Goal: Book appointment/travel/reservation

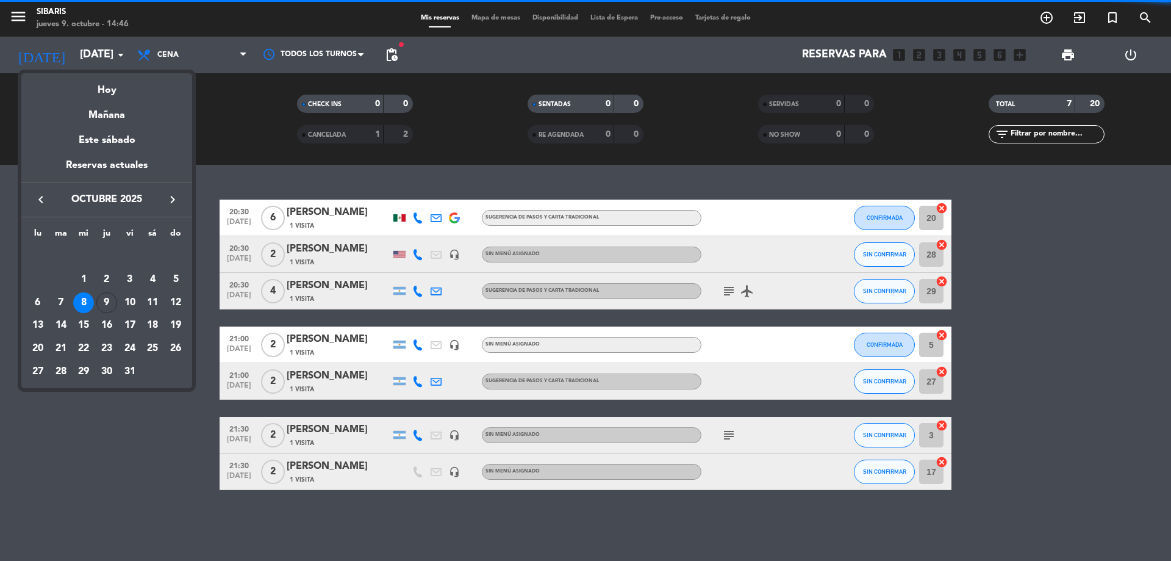
click at [109, 303] on div "9" at bounding box center [106, 302] width 21 height 21
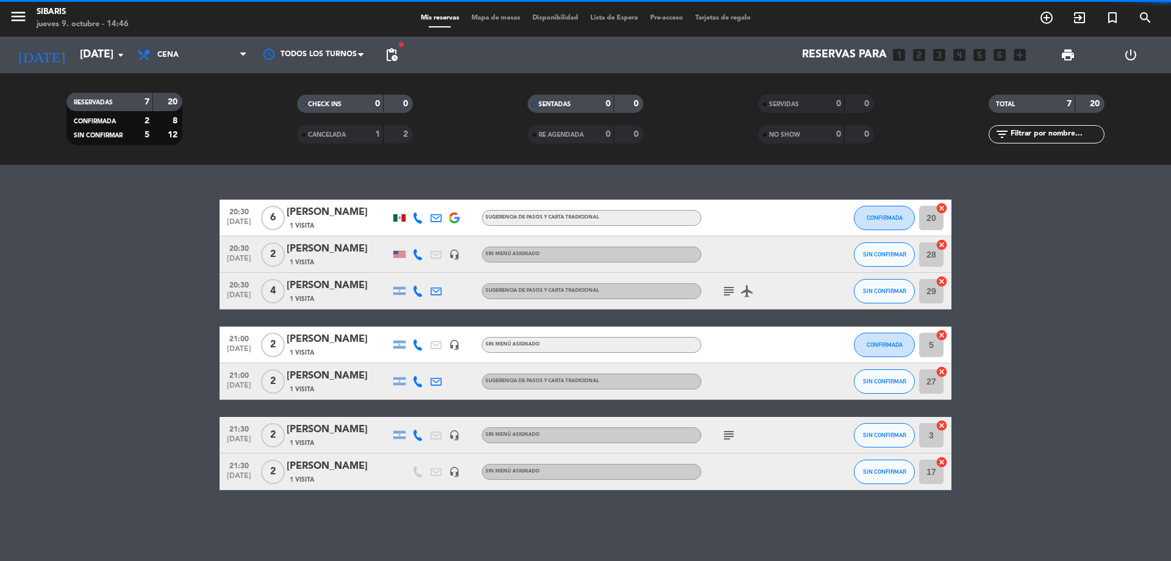
type input "[DEMOGRAPHIC_DATA][DATE]"
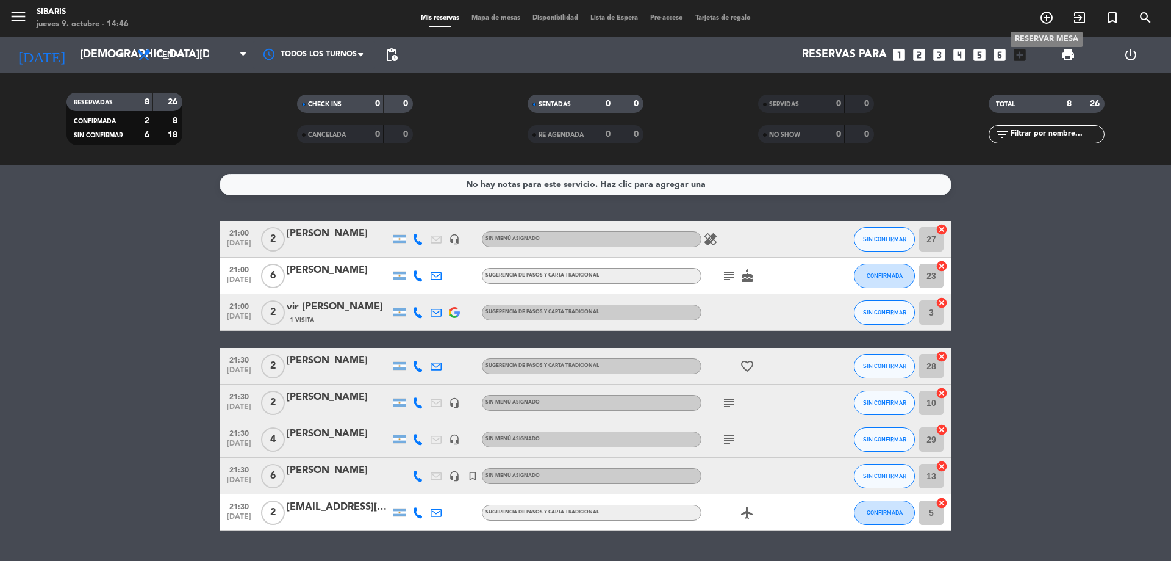
click at [1048, 20] on icon "add_circle_outline" at bounding box center [1047, 17] width 15 height 15
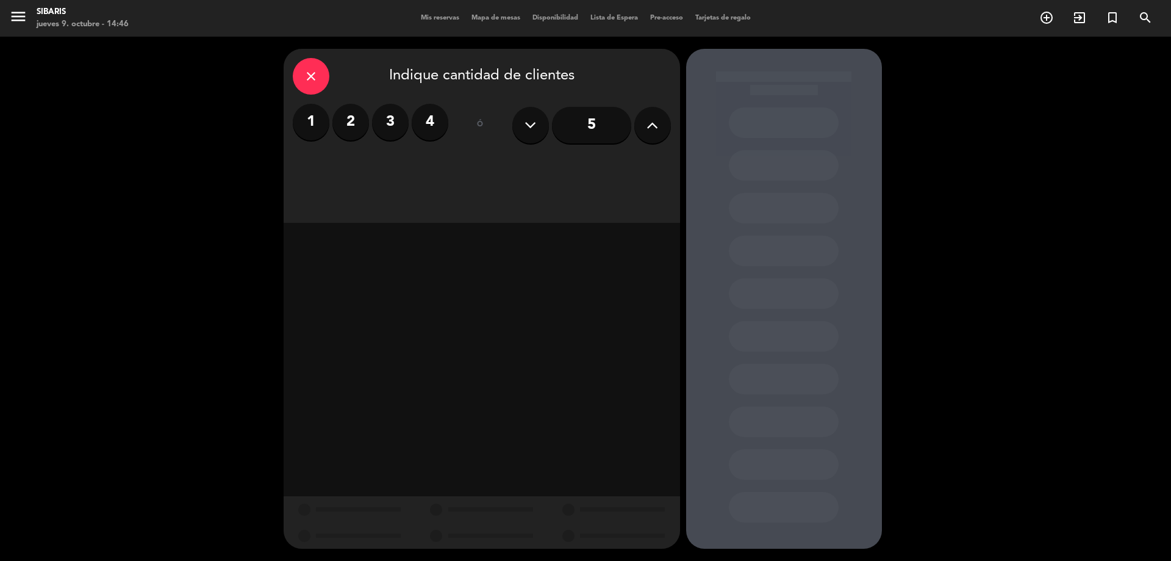
click at [360, 128] on label "2" at bounding box center [350, 122] width 37 height 37
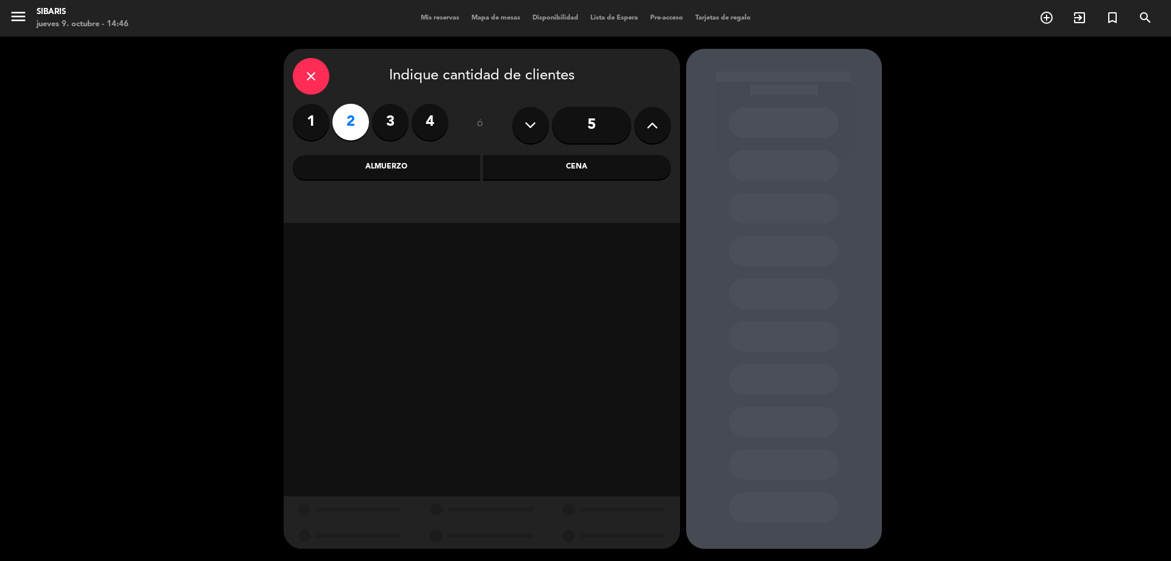
click at [528, 156] on div "Cena" at bounding box center [577, 167] width 188 height 24
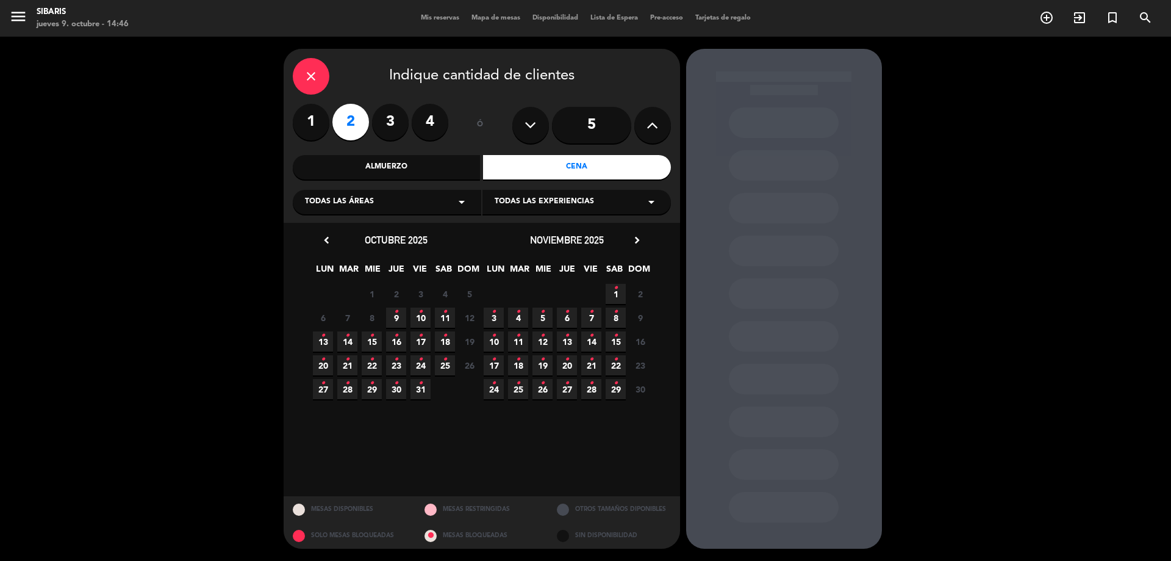
click at [404, 309] on span "9 •" at bounding box center [396, 317] width 20 height 20
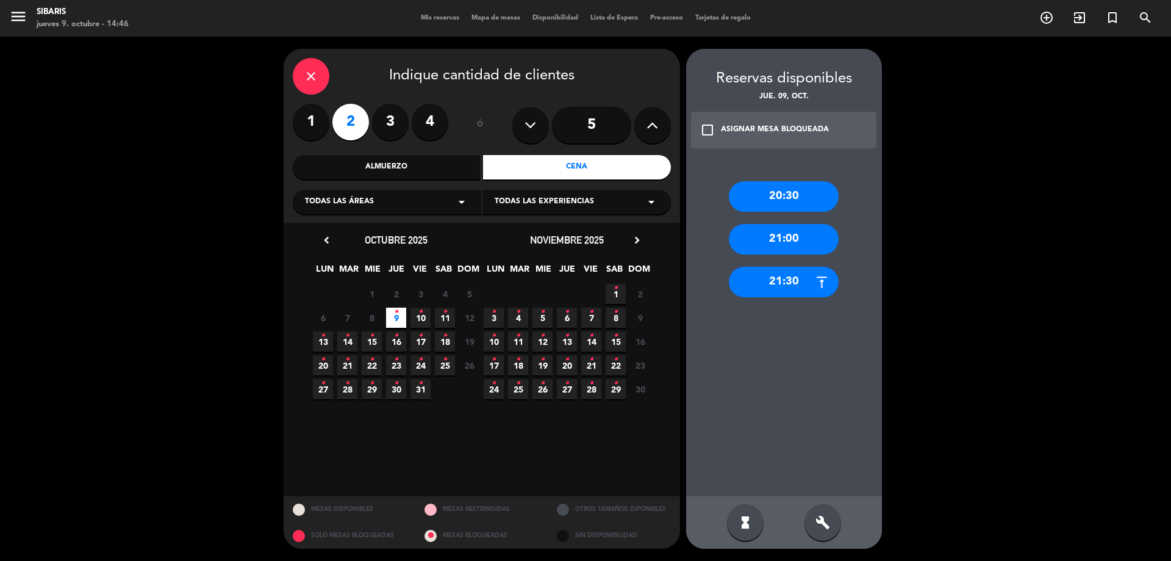
click at [320, 82] on div "close" at bounding box center [311, 76] width 37 height 37
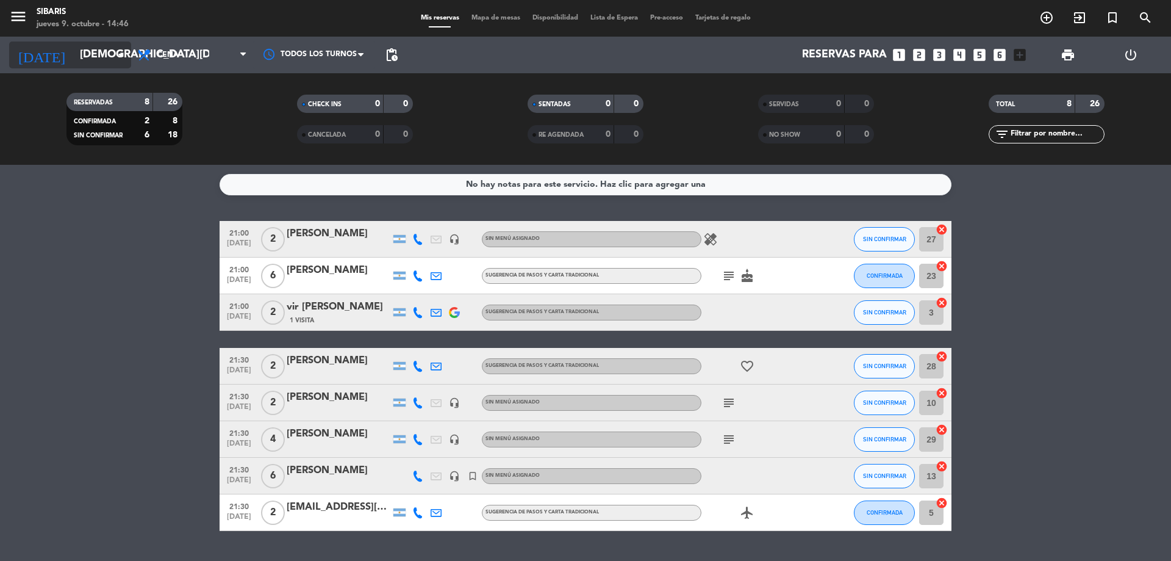
click at [85, 43] on input "[DEMOGRAPHIC_DATA][DATE]" at bounding box center [145, 55] width 142 height 24
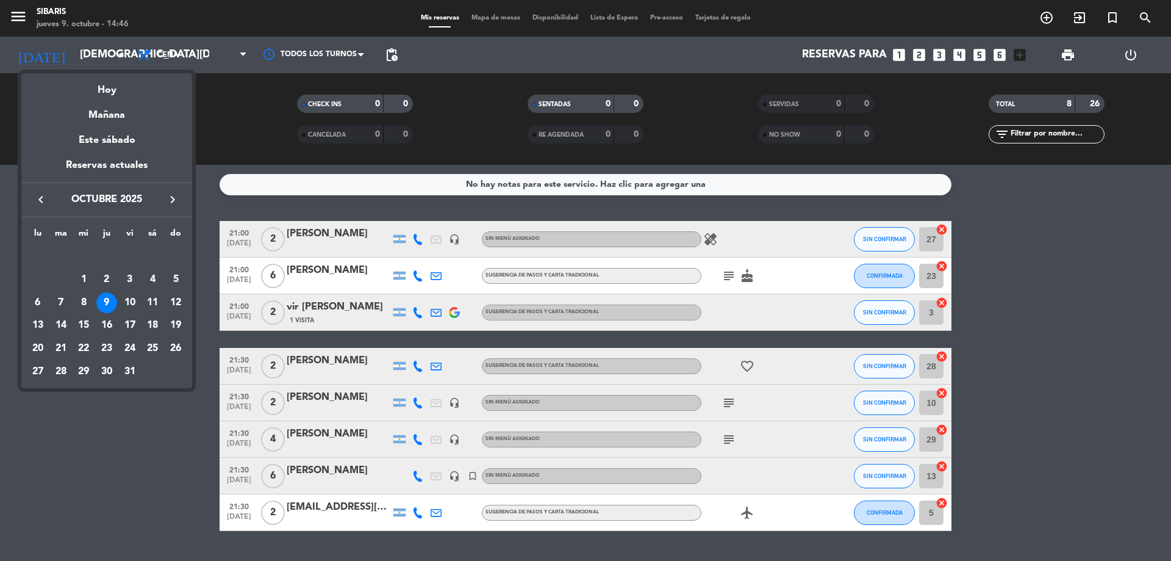
click at [129, 293] on div "10" at bounding box center [130, 302] width 21 height 21
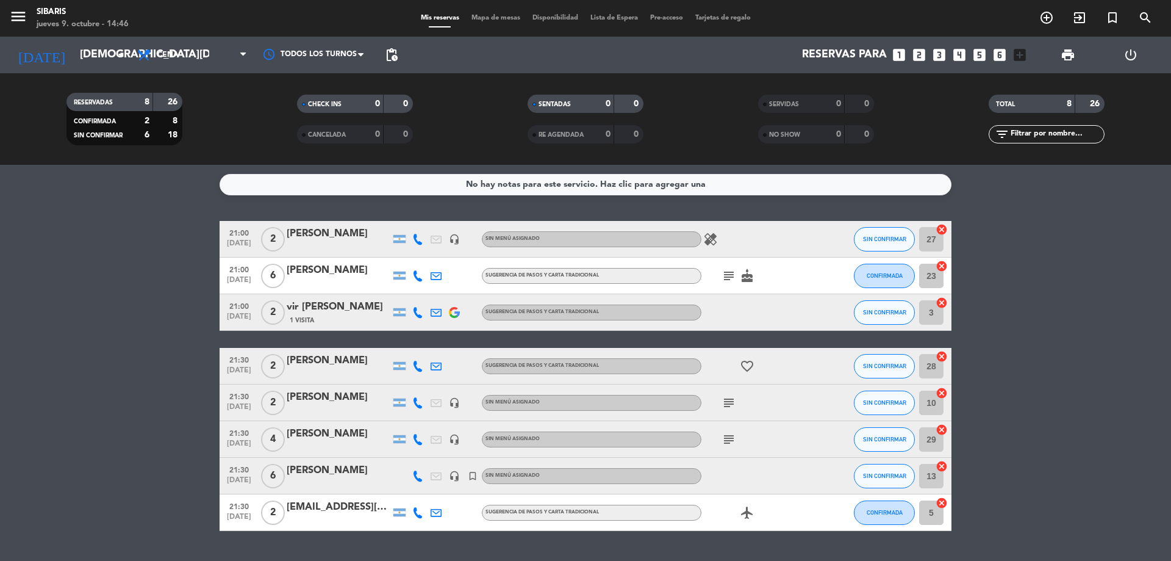
type input "[DATE]"
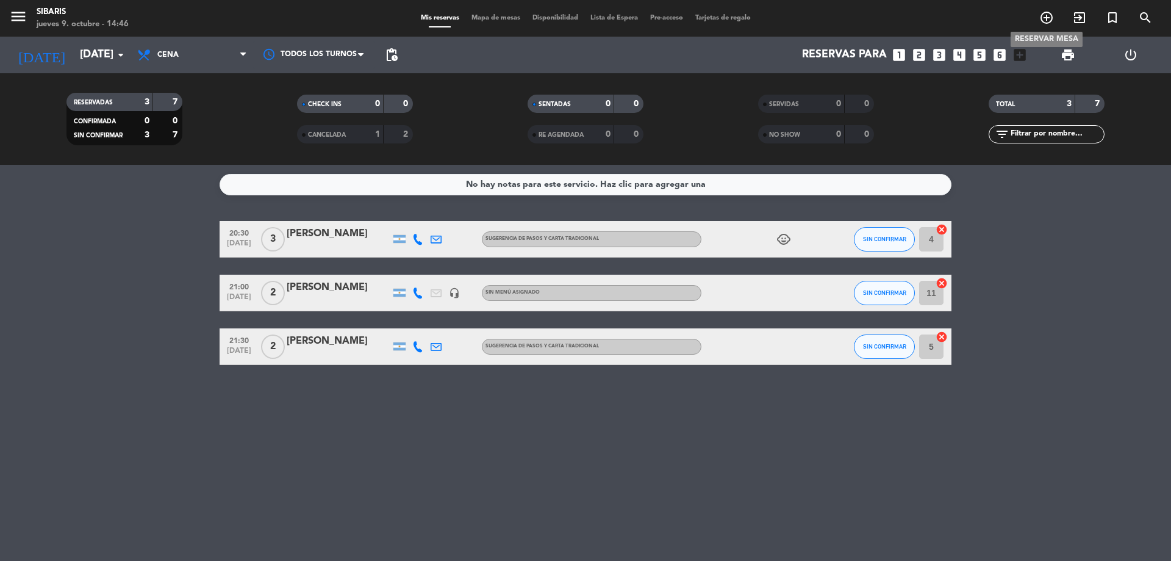
click at [1049, 15] on icon "add_circle_outline" at bounding box center [1047, 17] width 15 height 15
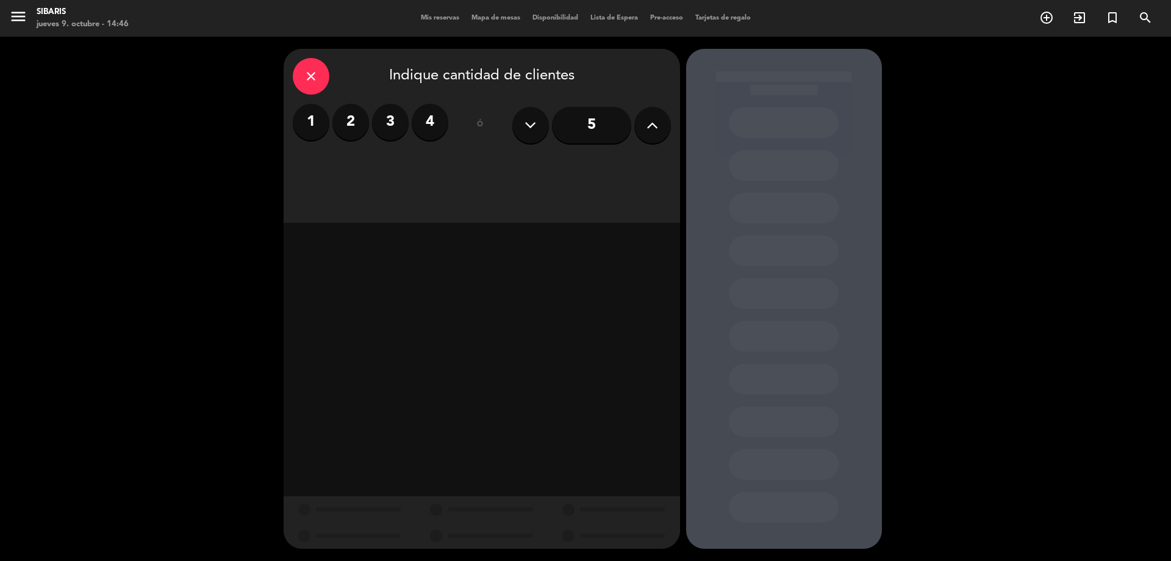
click at [361, 123] on label "2" at bounding box center [350, 122] width 37 height 37
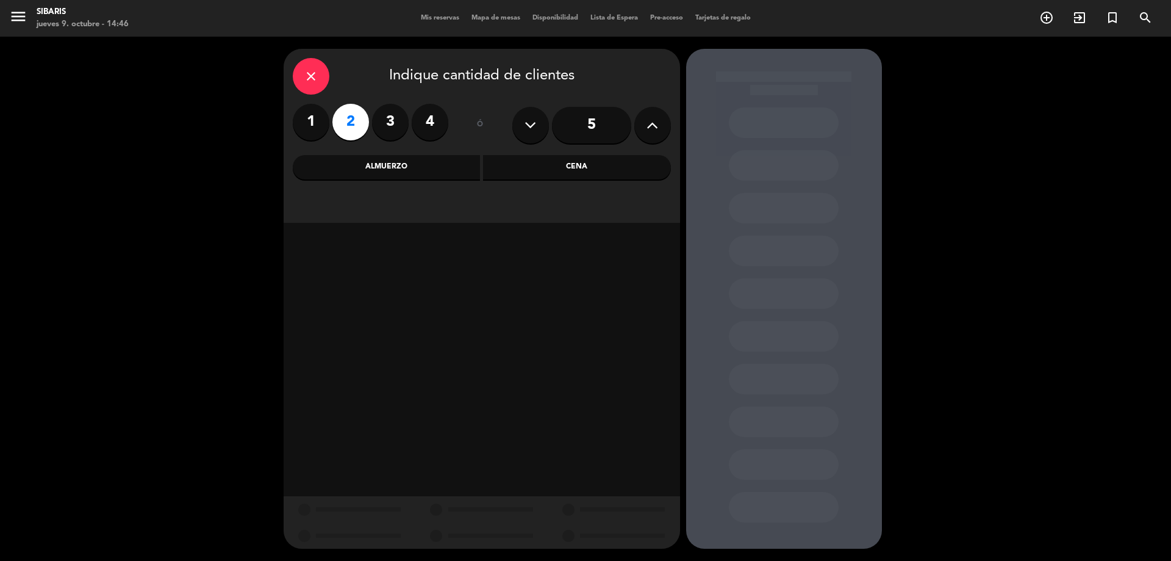
click at [589, 176] on div "Cena" at bounding box center [577, 167] width 188 height 24
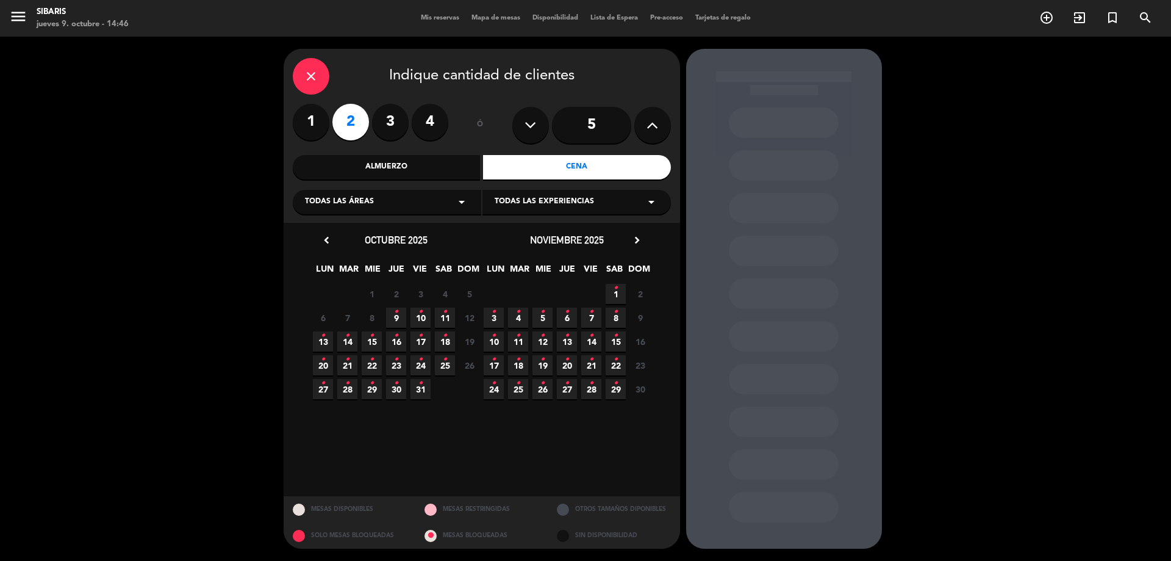
click at [423, 318] on span "10 •" at bounding box center [421, 317] width 20 height 20
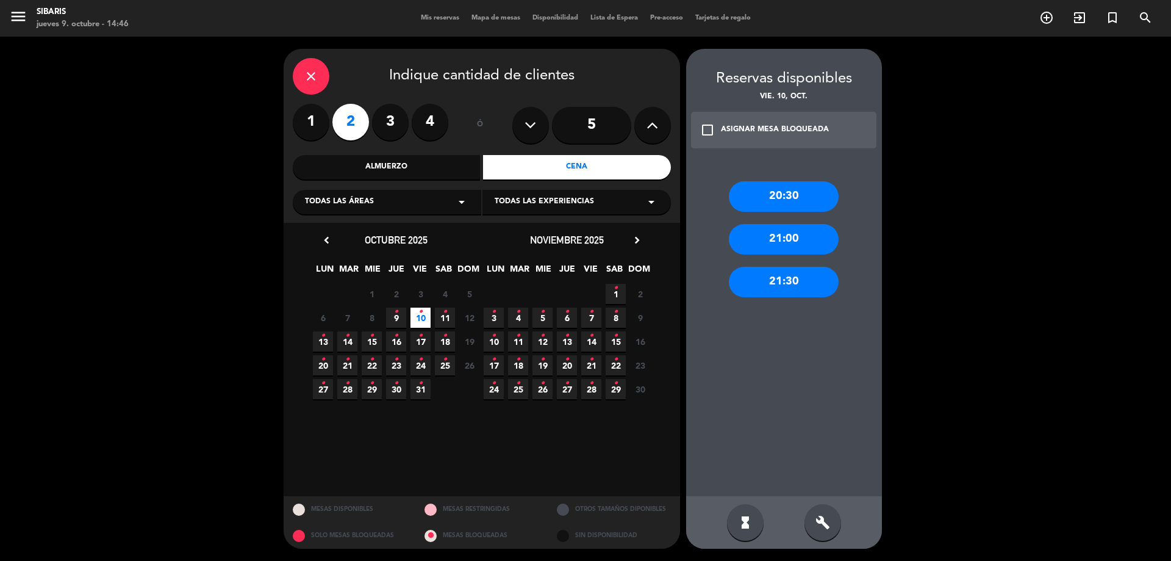
click at [797, 209] on div "20:30" at bounding box center [784, 196] width 110 height 31
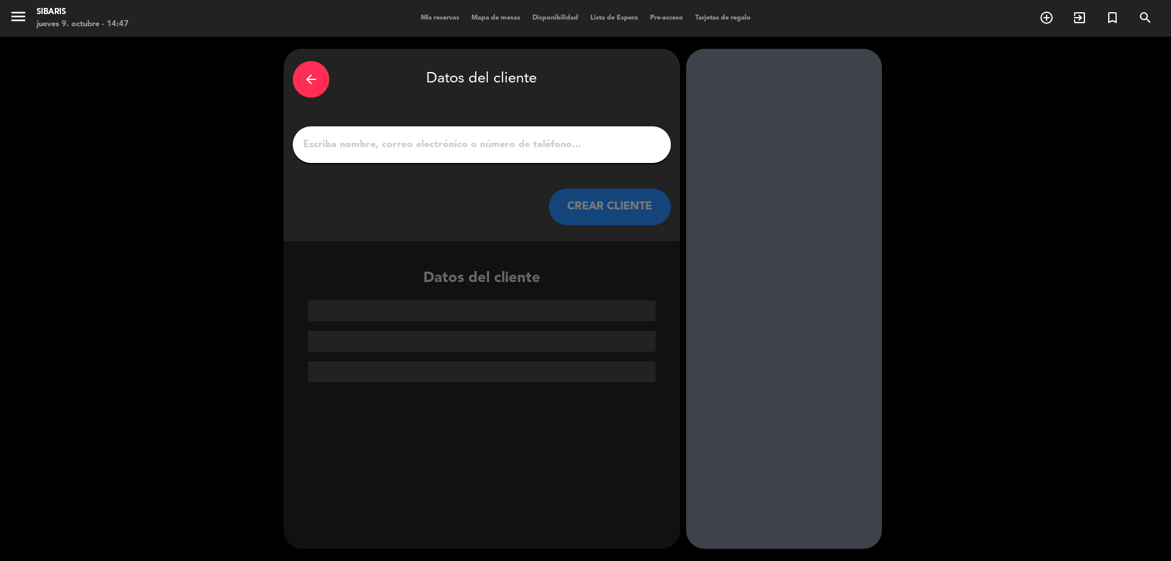
drag, startPoint x: 301, startPoint y: 97, endPoint x: 316, endPoint y: 77, distance: 24.8
click at [302, 94] on div "arrow_back Datos del cliente" at bounding box center [482, 79] width 378 height 43
click at [316, 77] on icon "arrow_back" at bounding box center [311, 79] width 15 height 15
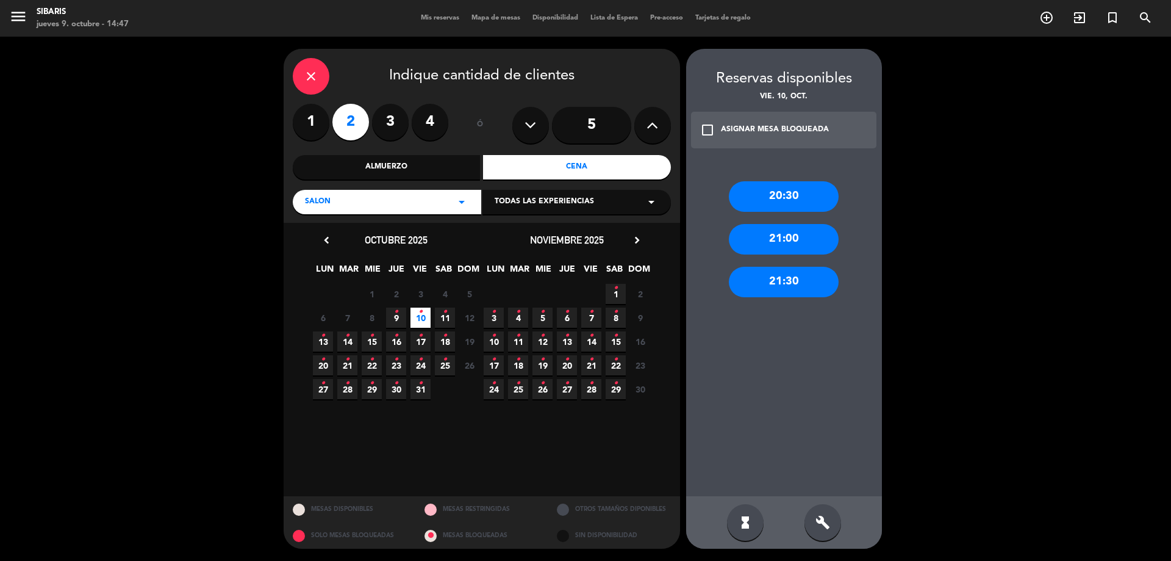
click at [315, 79] on icon "close" at bounding box center [311, 76] width 15 height 15
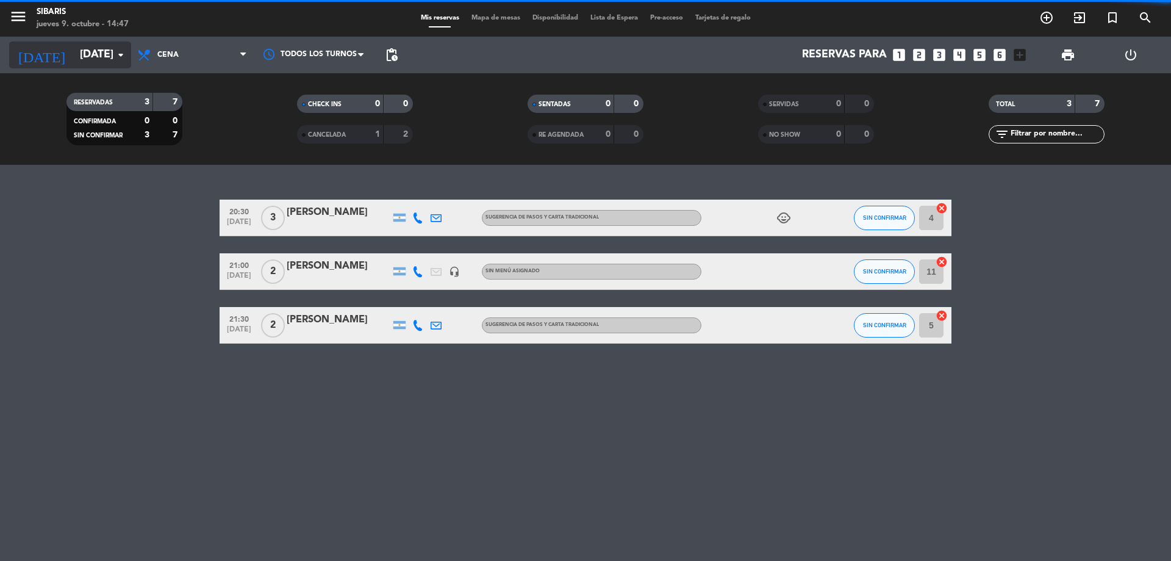
click at [110, 64] on input "[DATE]" at bounding box center [145, 55] width 142 height 24
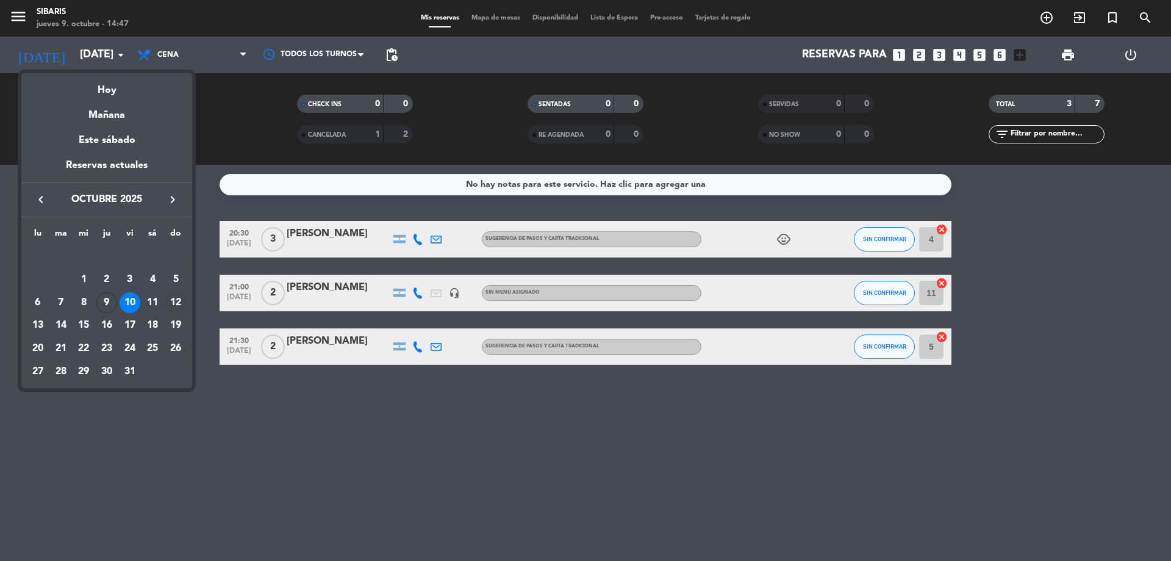
click at [174, 304] on div "12" at bounding box center [175, 302] width 21 height 21
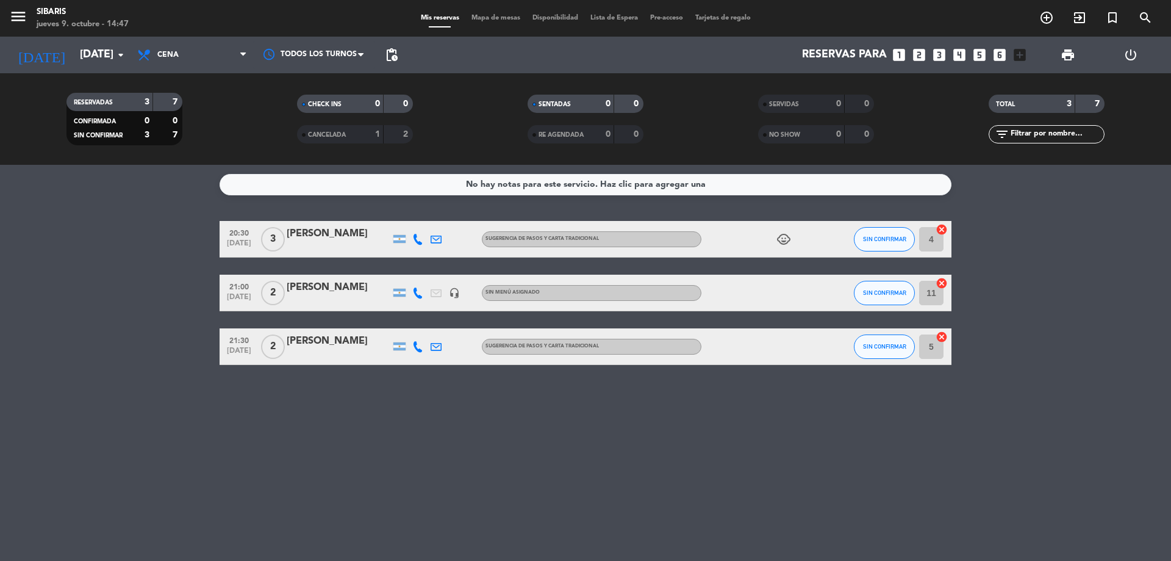
type input "[DATE]"
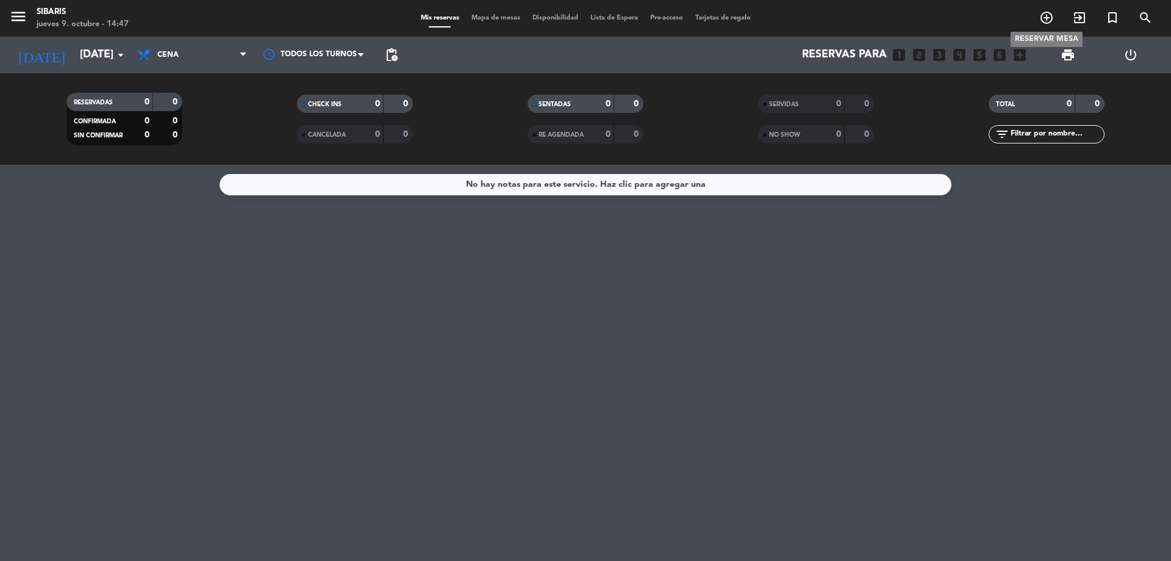
click at [1043, 17] on icon "add_circle_outline" at bounding box center [1047, 17] width 15 height 15
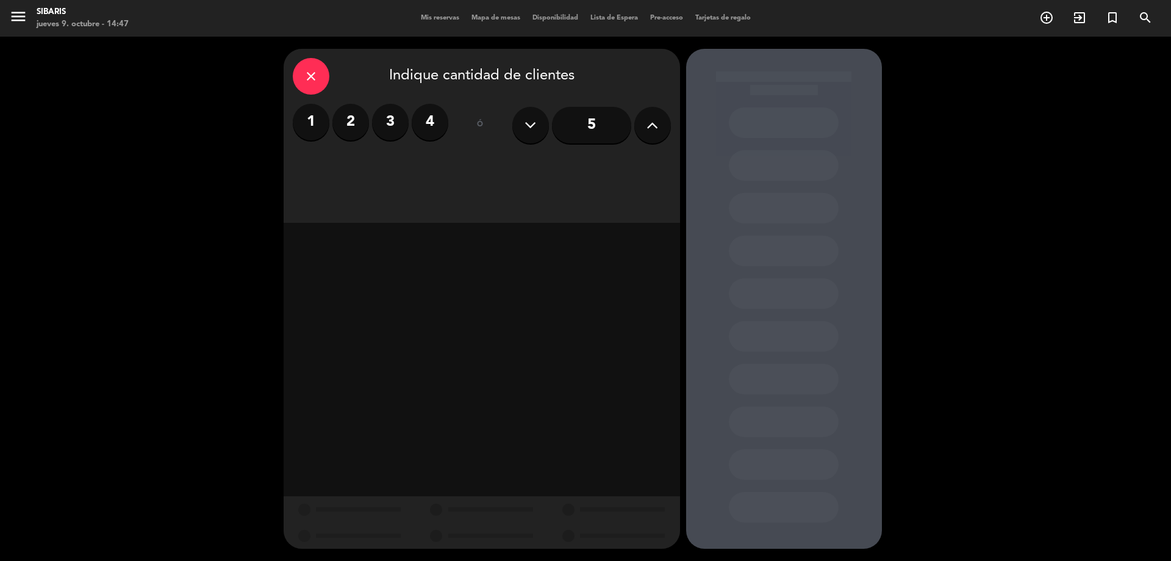
click at [339, 124] on label "2" at bounding box center [350, 122] width 37 height 37
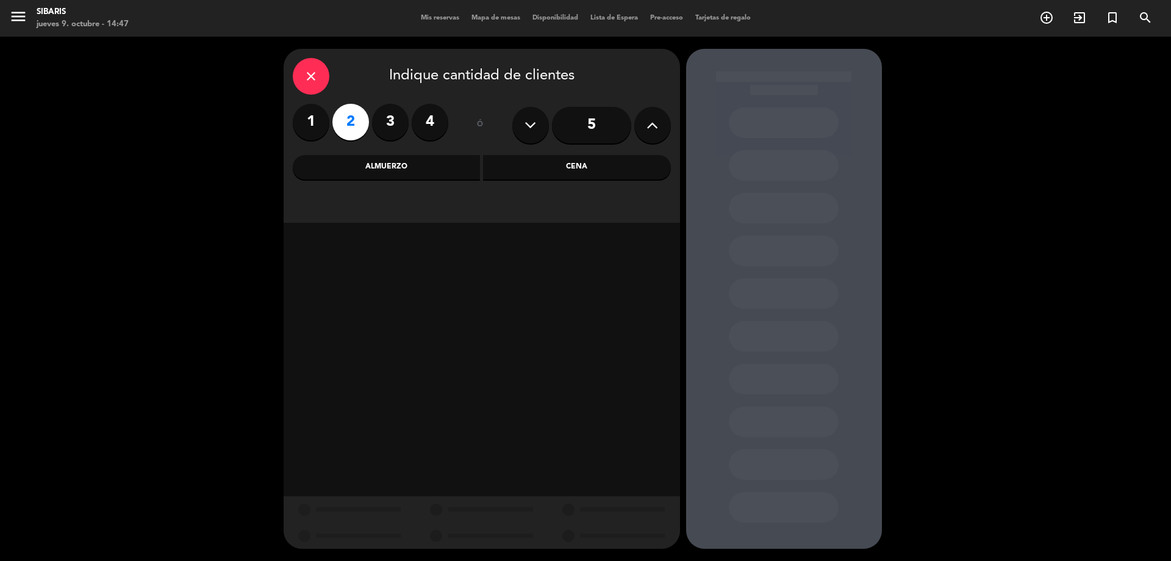
click at [516, 156] on div "Cena" at bounding box center [577, 167] width 188 height 24
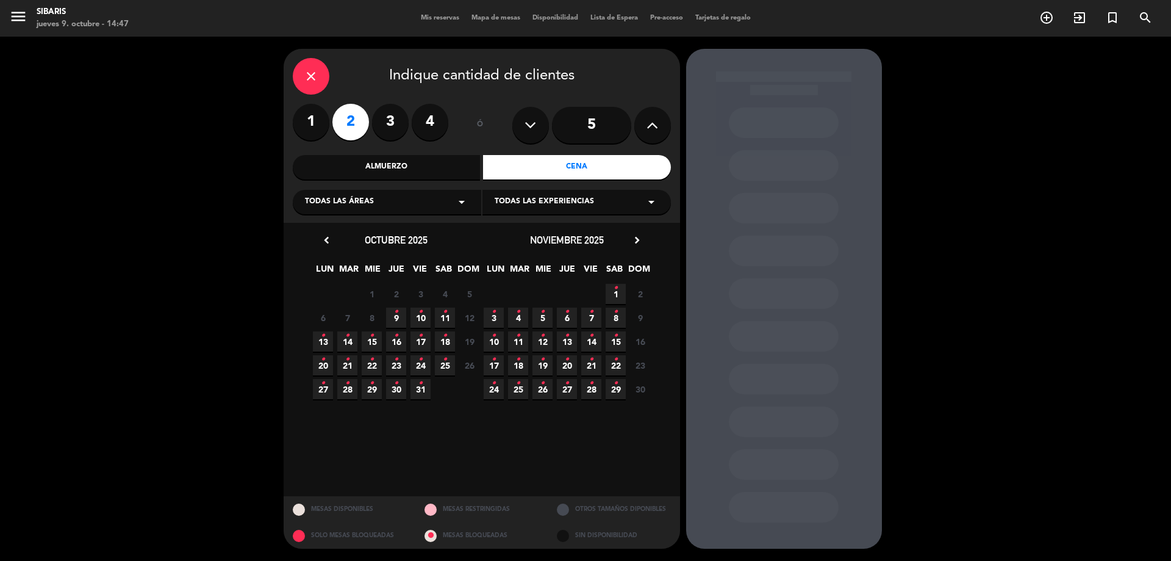
drag, startPoint x: 328, startPoint y: 340, endPoint x: 340, endPoint y: 337, distance: 13.0
click at [328, 340] on span "13 •" at bounding box center [323, 341] width 20 height 20
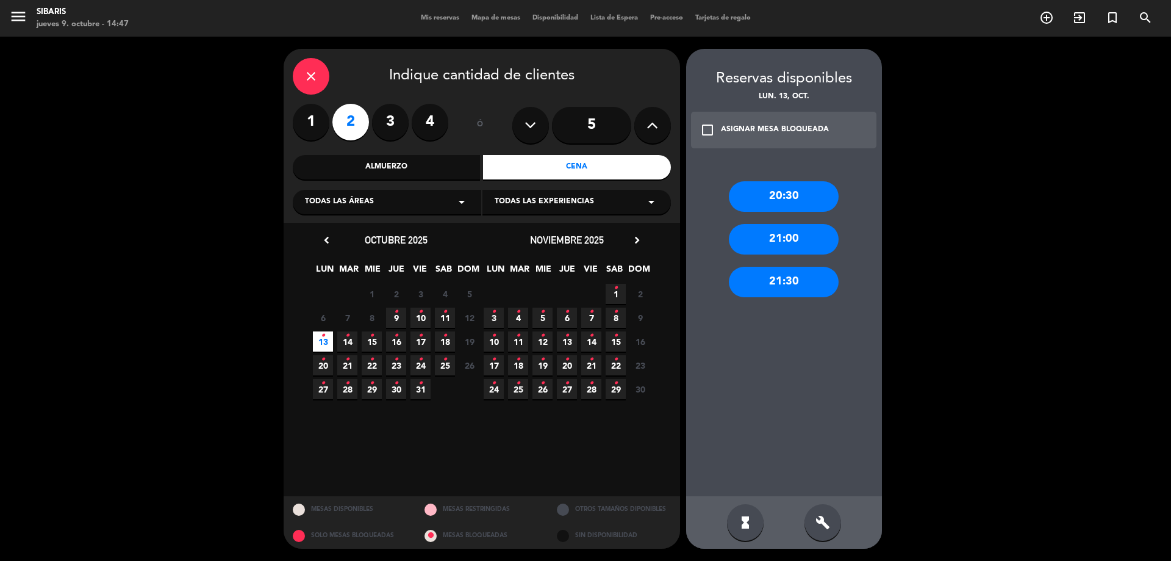
click at [353, 343] on span "14 •" at bounding box center [347, 341] width 20 height 20
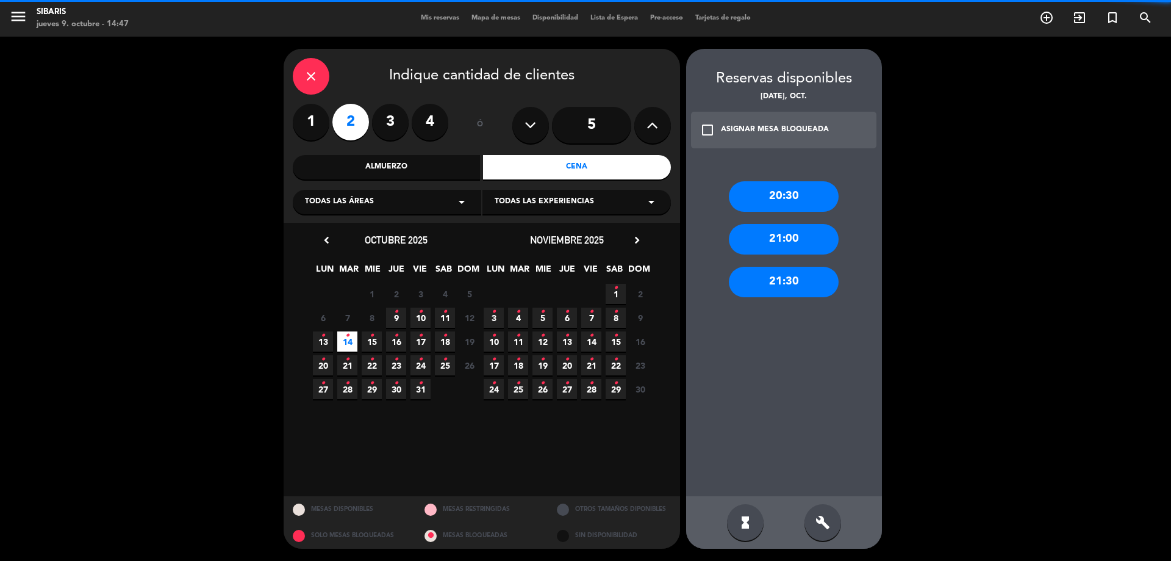
click at [343, 365] on span "21 •" at bounding box center [347, 365] width 20 height 20
click at [348, 386] on icon "•" at bounding box center [347, 383] width 4 height 20
click at [370, 389] on icon "•" at bounding box center [372, 383] width 4 height 20
click at [417, 387] on span "31 •" at bounding box center [421, 389] width 20 height 20
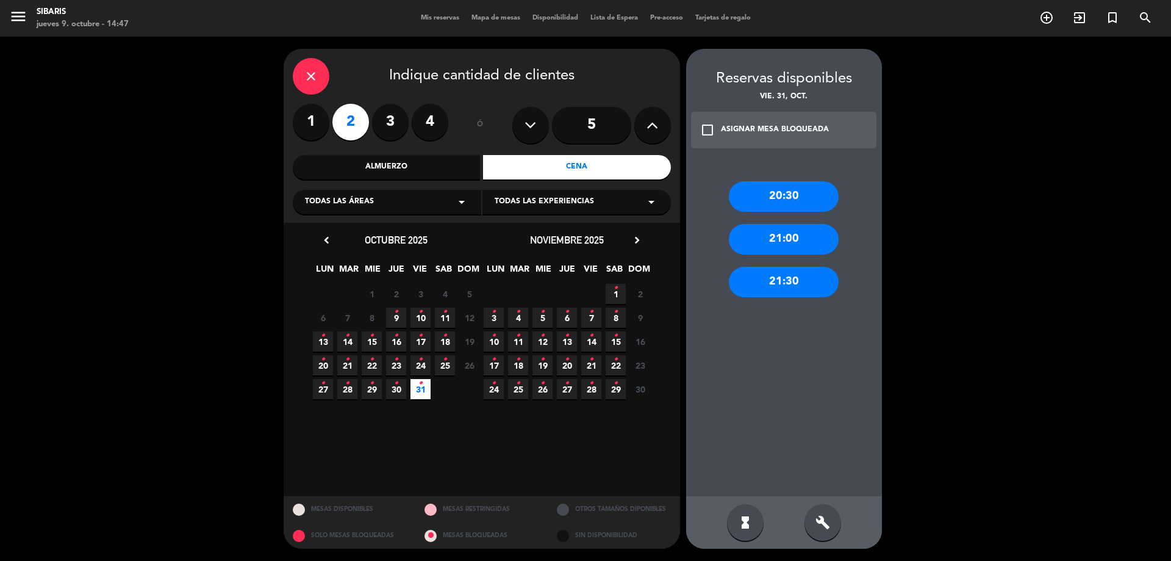
click at [531, 314] on div "3 • 4 • 5 • 6 • 7 • 8 • 9 Cerrado" at bounding box center [567, 318] width 171 height 24
click at [545, 312] on span "5 •" at bounding box center [543, 317] width 20 height 20
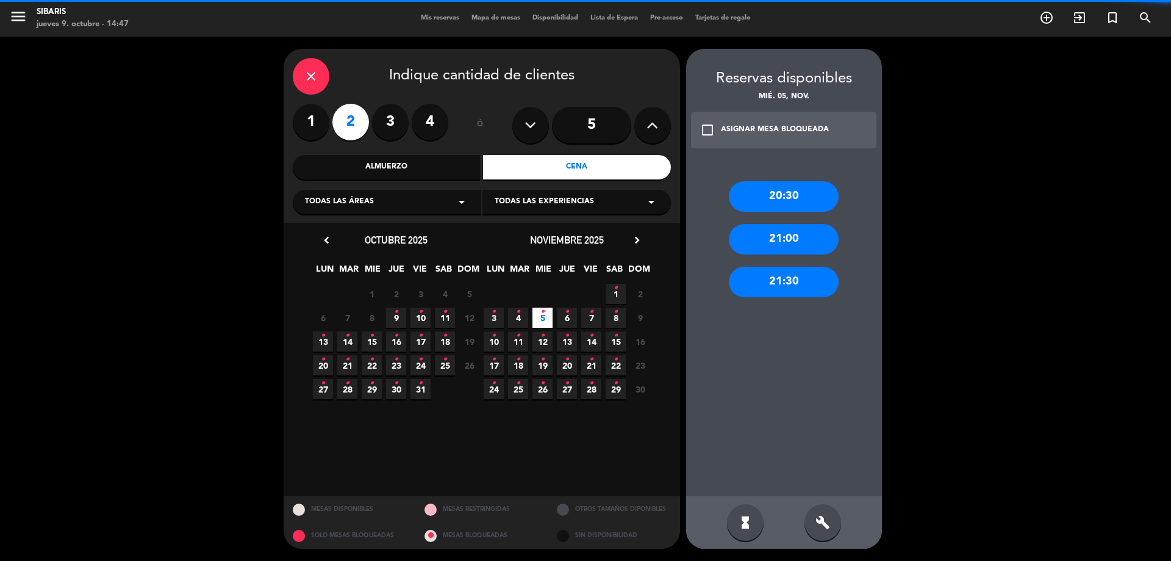
click at [562, 348] on span "13 •" at bounding box center [567, 341] width 20 height 20
click at [561, 370] on span "20 •" at bounding box center [567, 365] width 20 height 20
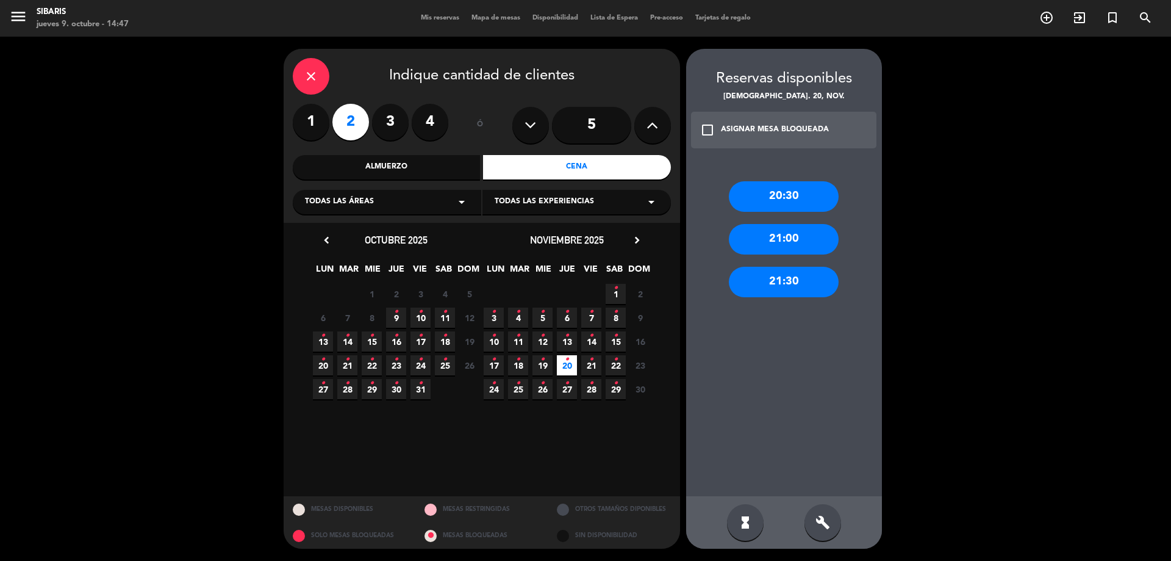
drag, startPoint x: 614, startPoint y: 342, endPoint x: 409, endPoint y: 260, distance: 220.3
click at [609, 341] on span "15 •" at bounding box center [616, 341] width 20 height 20
click at [309, 85] on div "close" at bounding box center [311, 76] width 37 height 37
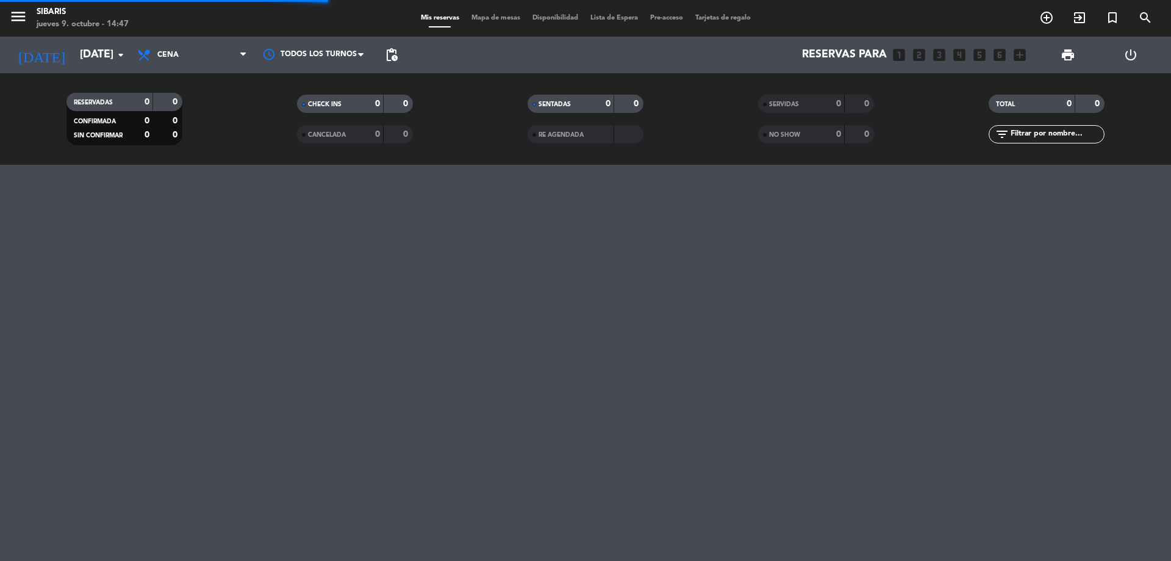
click at [282, 176] on div "menu sibaris [DATE] 9. octubre - 14:47 Mis reservas Mapa de mesas Disponibilida…" at bounding box center [585, 280] width 1171 height 561
